Goal: Navigation & Orientation: Find specific page/section

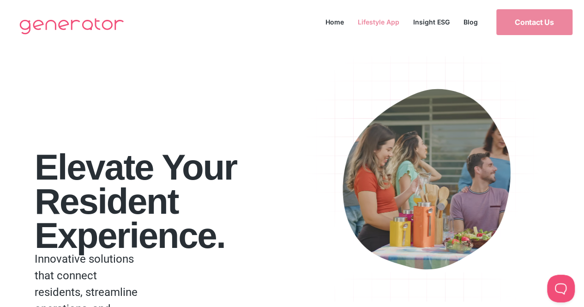
click at [367, 23] on link "Lifestyle App" at bounding box center [378, 22] width 55 height 12
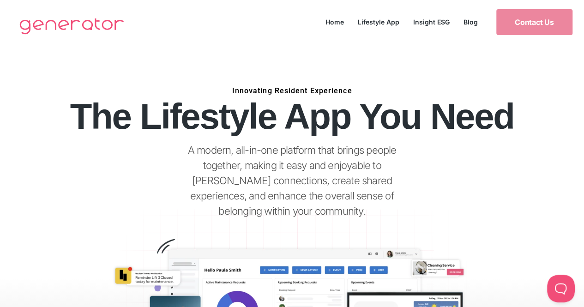
click at [36, 24] on img at bounding box center [72, 25] width 114 height 37
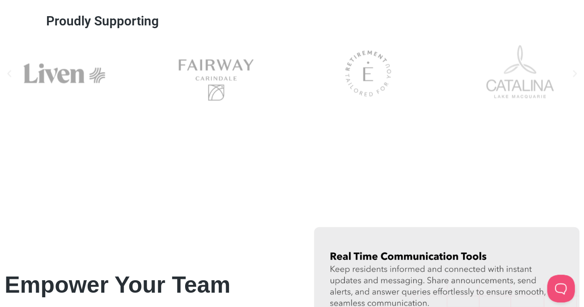
scroll to position [869, 0]
